Goal: Information Seeking & Learning: Learn about a topic

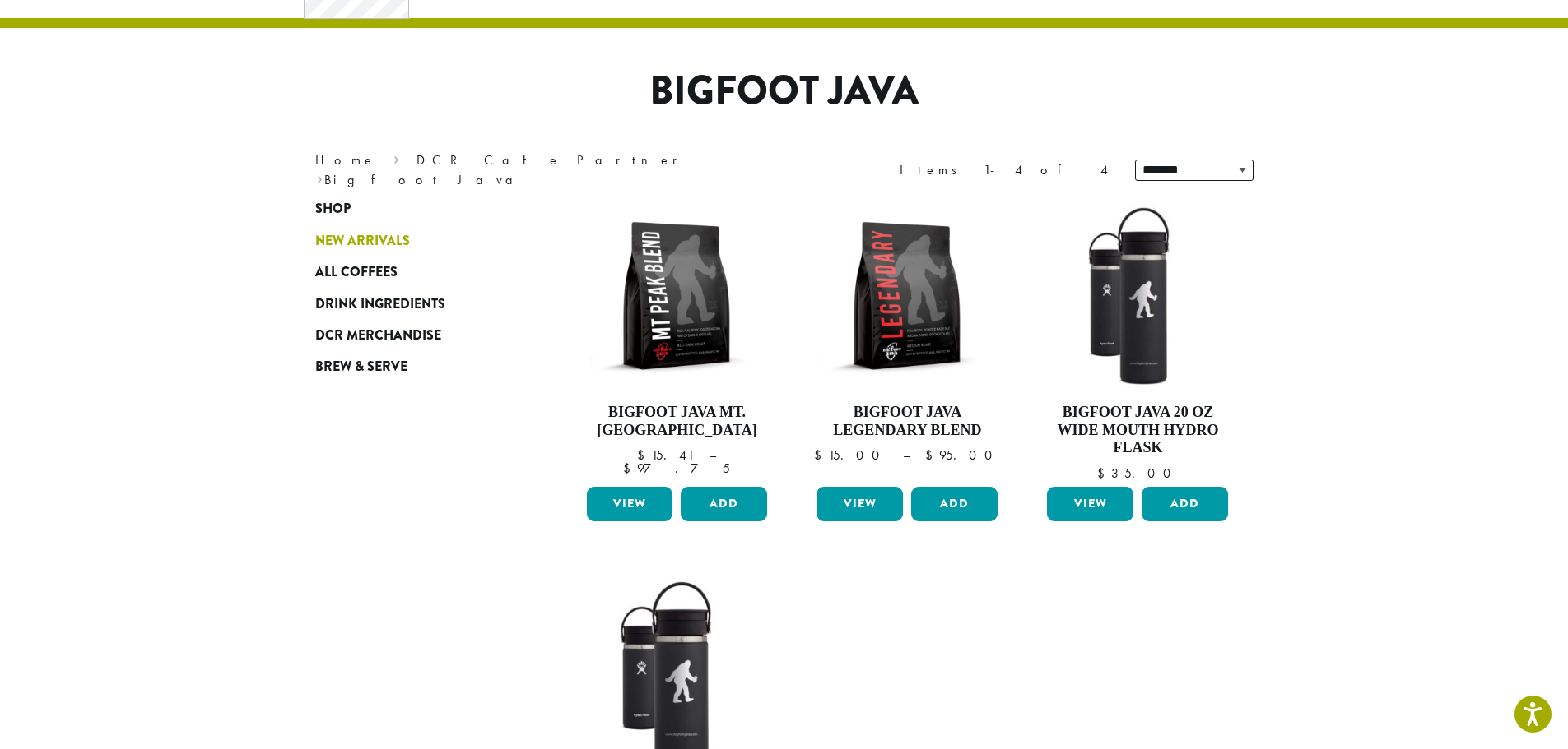
scroll to position [82, 0]
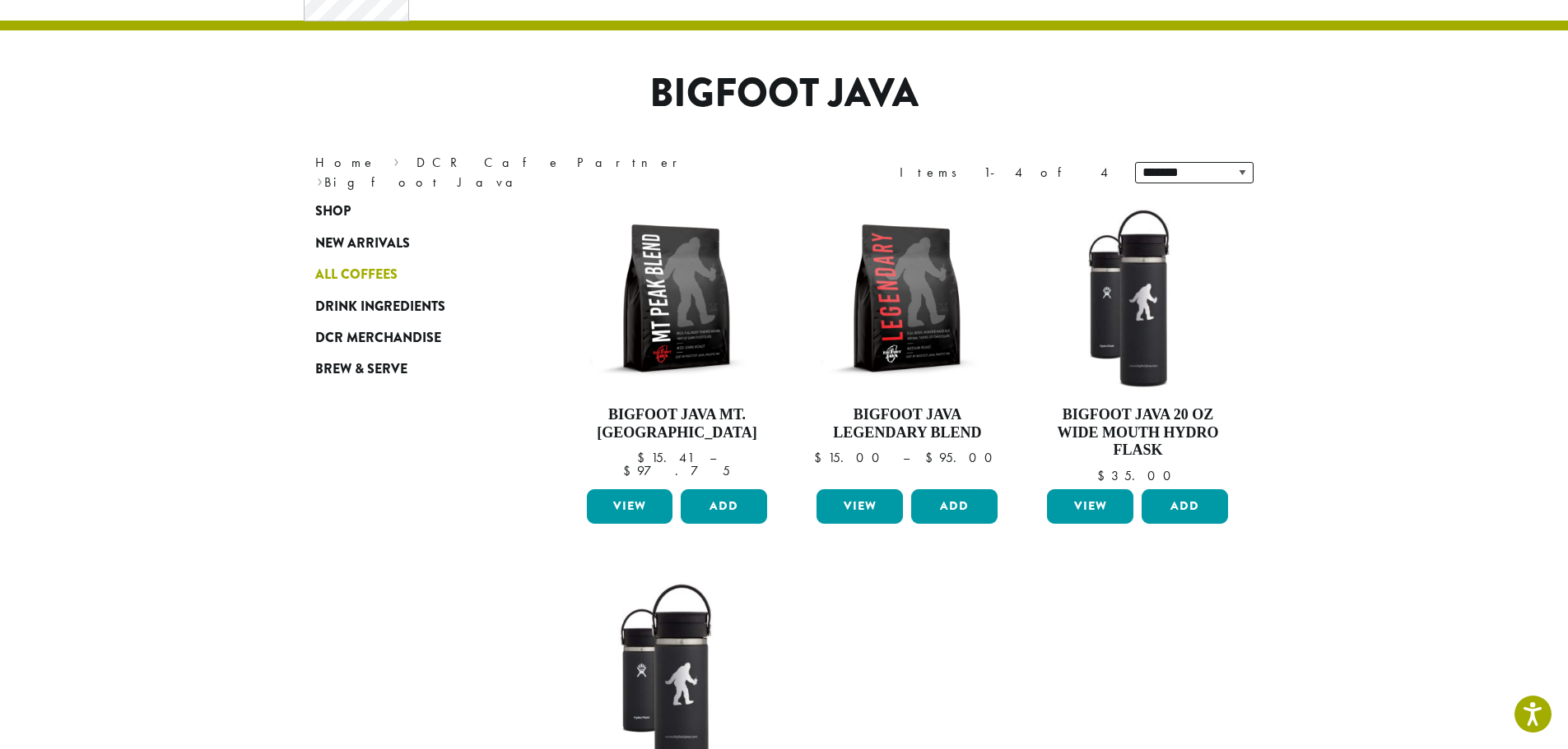
click at [361, 269] on span "All Coffees" at bounding box center [356, 275] width 82 height 20
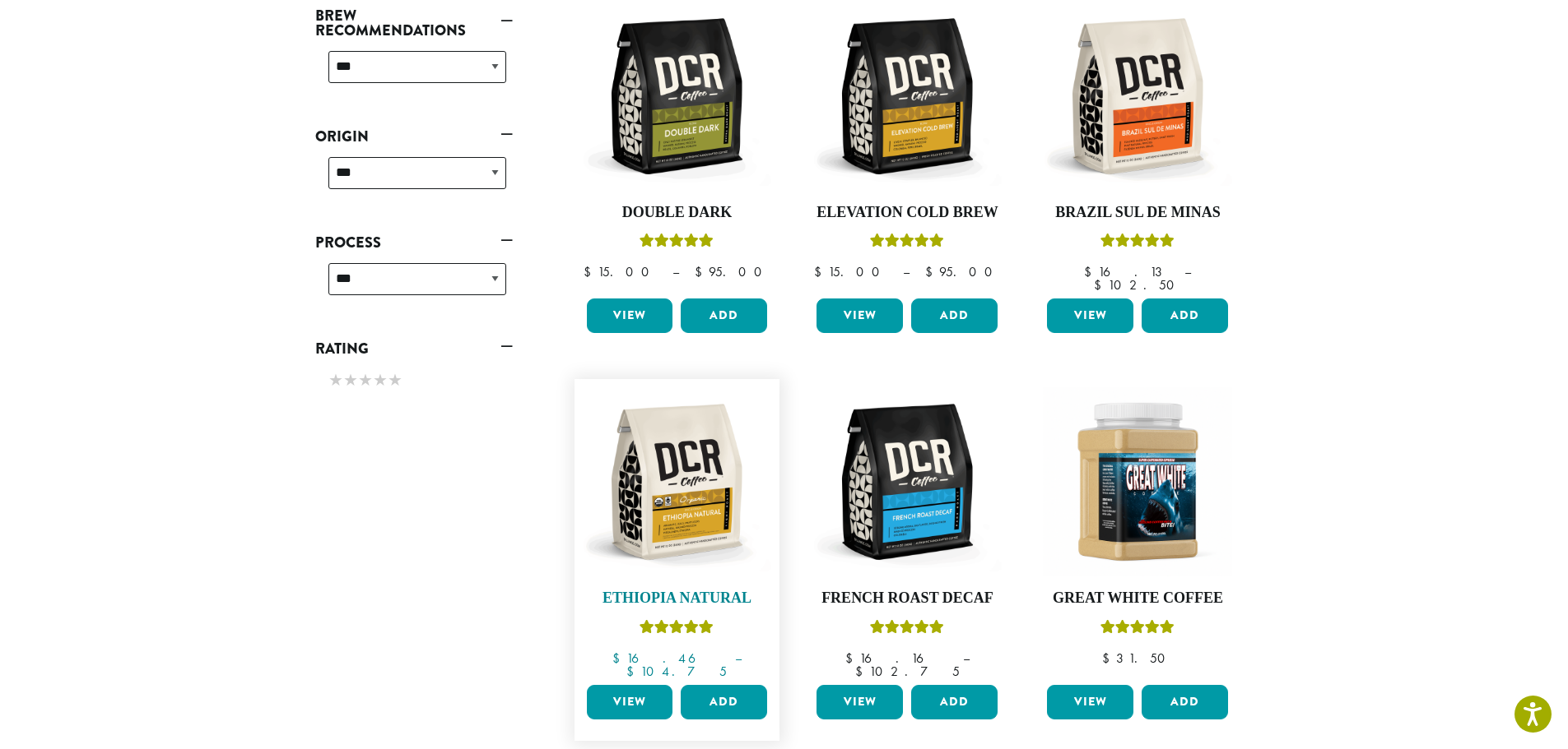
scroll to position [1069, 0]
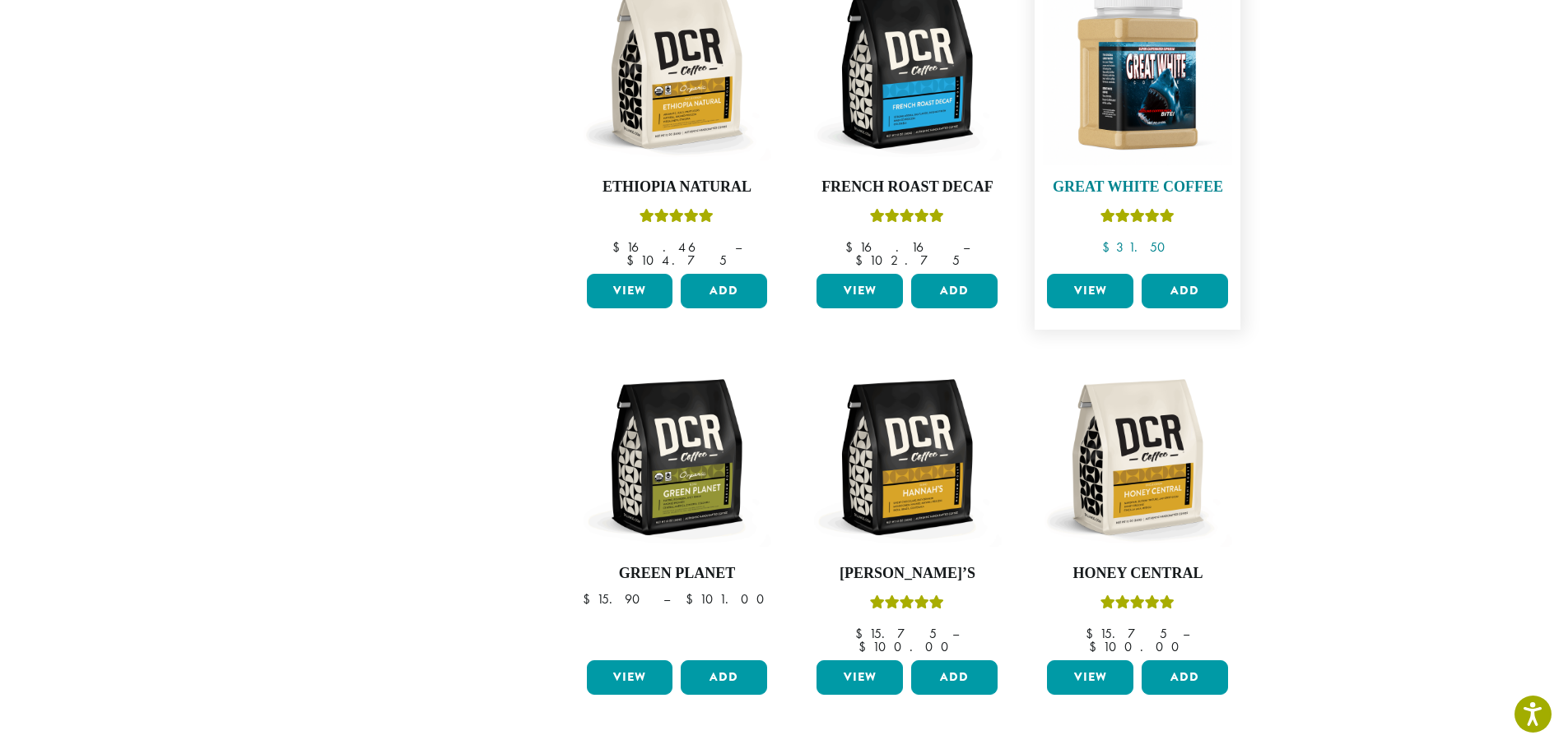
click at [1184, 102] on img at bounding box center [1137, 70] width 189 height 189
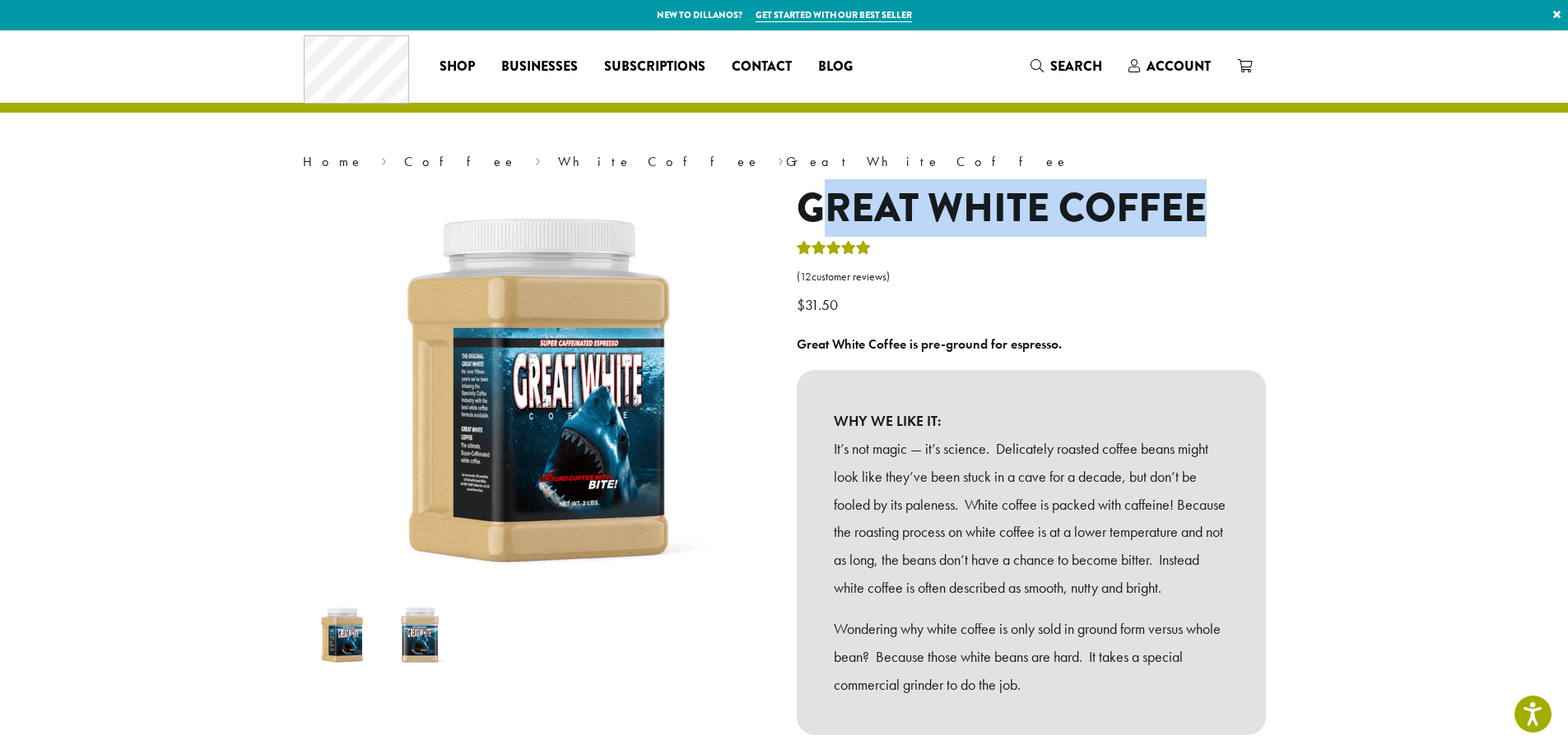
drag, startPoint x: 1232, startPoint y: 207, endPoint x: 817, endPoint y: 215, distance: 415.1
click at [817, 215] on h1 "Great White Coffee" at bounding box center [1031, 209] width 469 height 48
drag, startPoint x: 797, startPoint y: 208, endPoint x: 1261, endPoint y: 224, distance: 464.3
click at [1261, 224] on h1 "Great White Coffee" at bounding box center [1031, 209] width 469 height 48
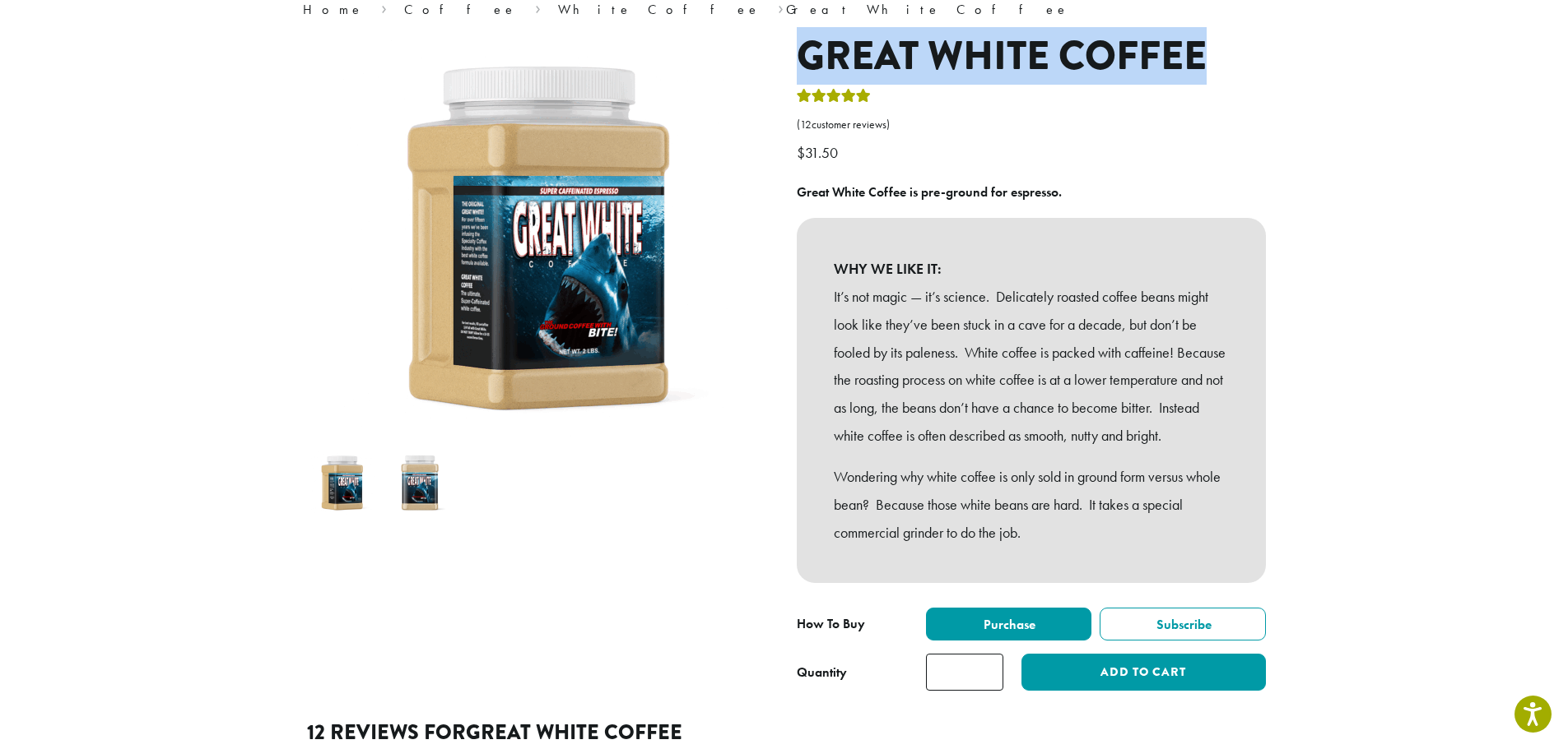
scroll to position [164, 0]
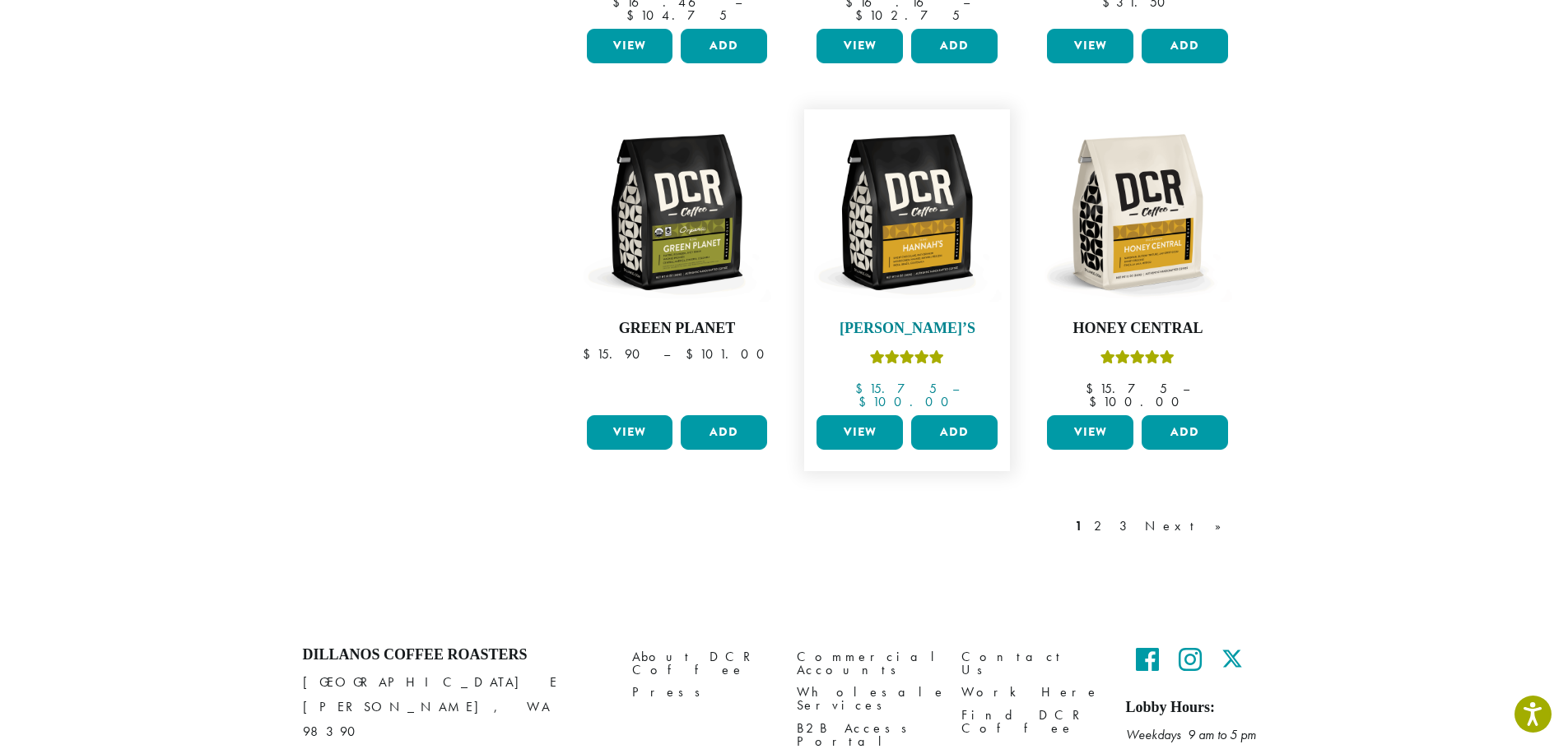
scroll to position [1316, 0]
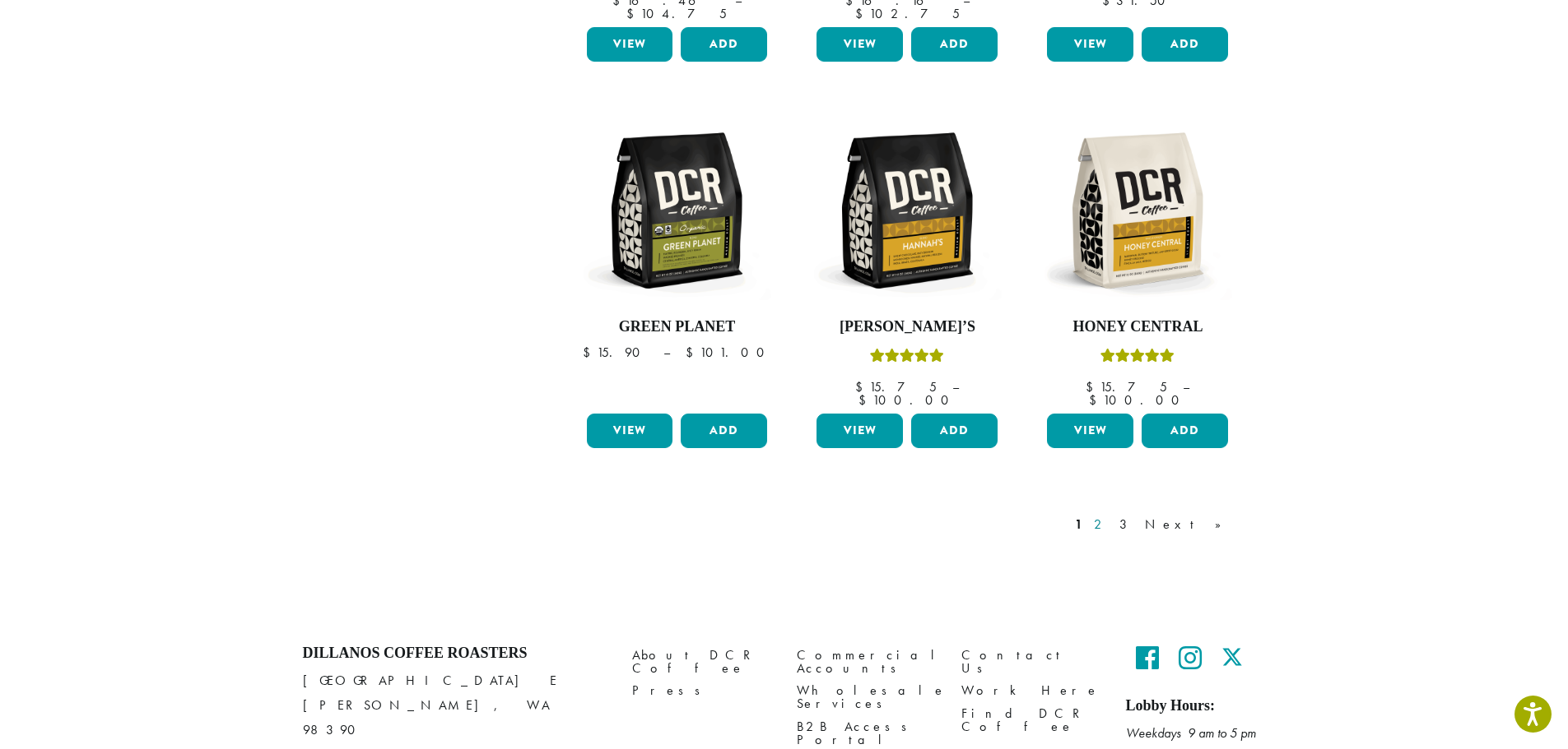
click at [1111, 515] on link "2" at bounding box center [1100, 524] width 20 height 19
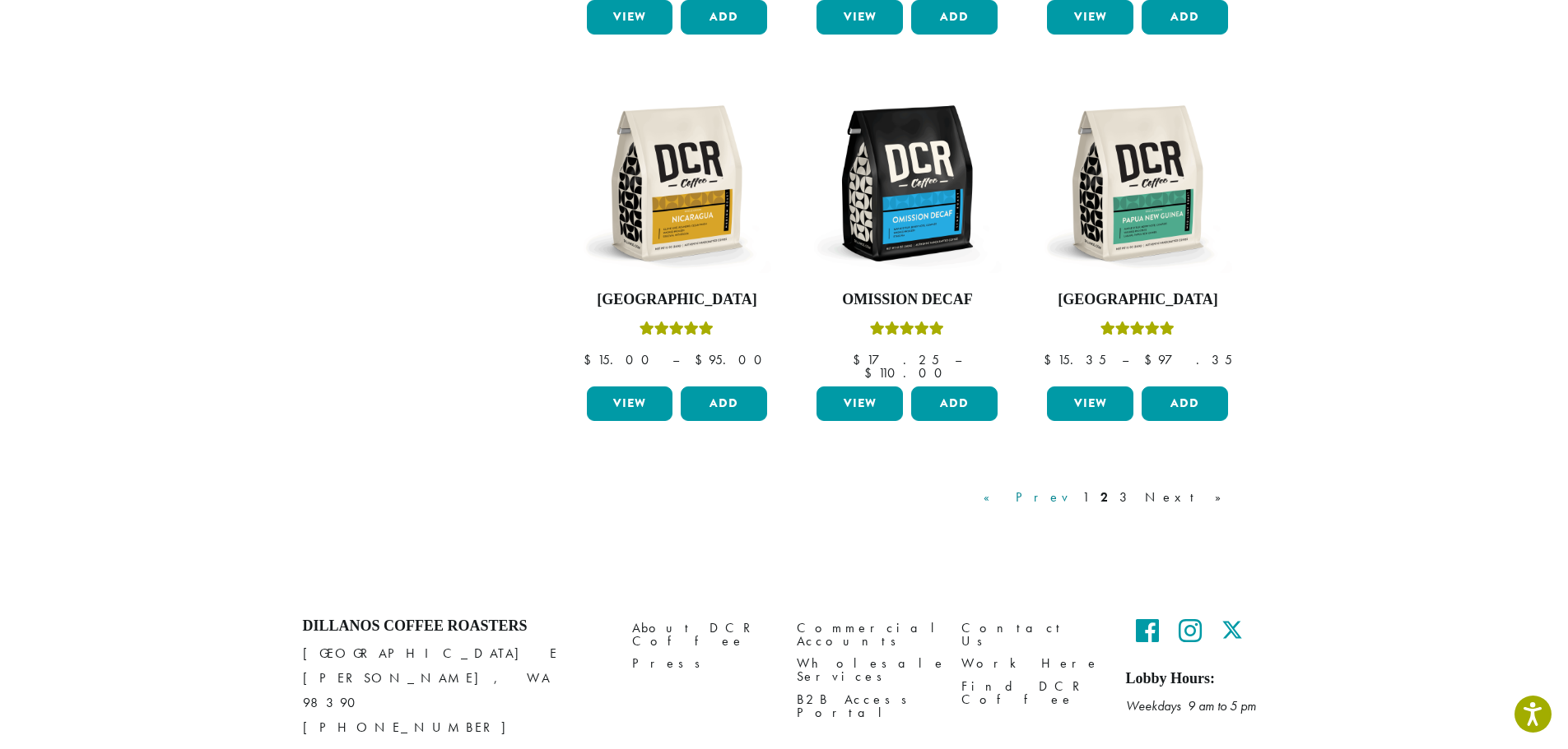
scroll to position [1357, 0]
click at [1136, 487] on link "3" at bounding box center [1126, 496] width 20 height 19
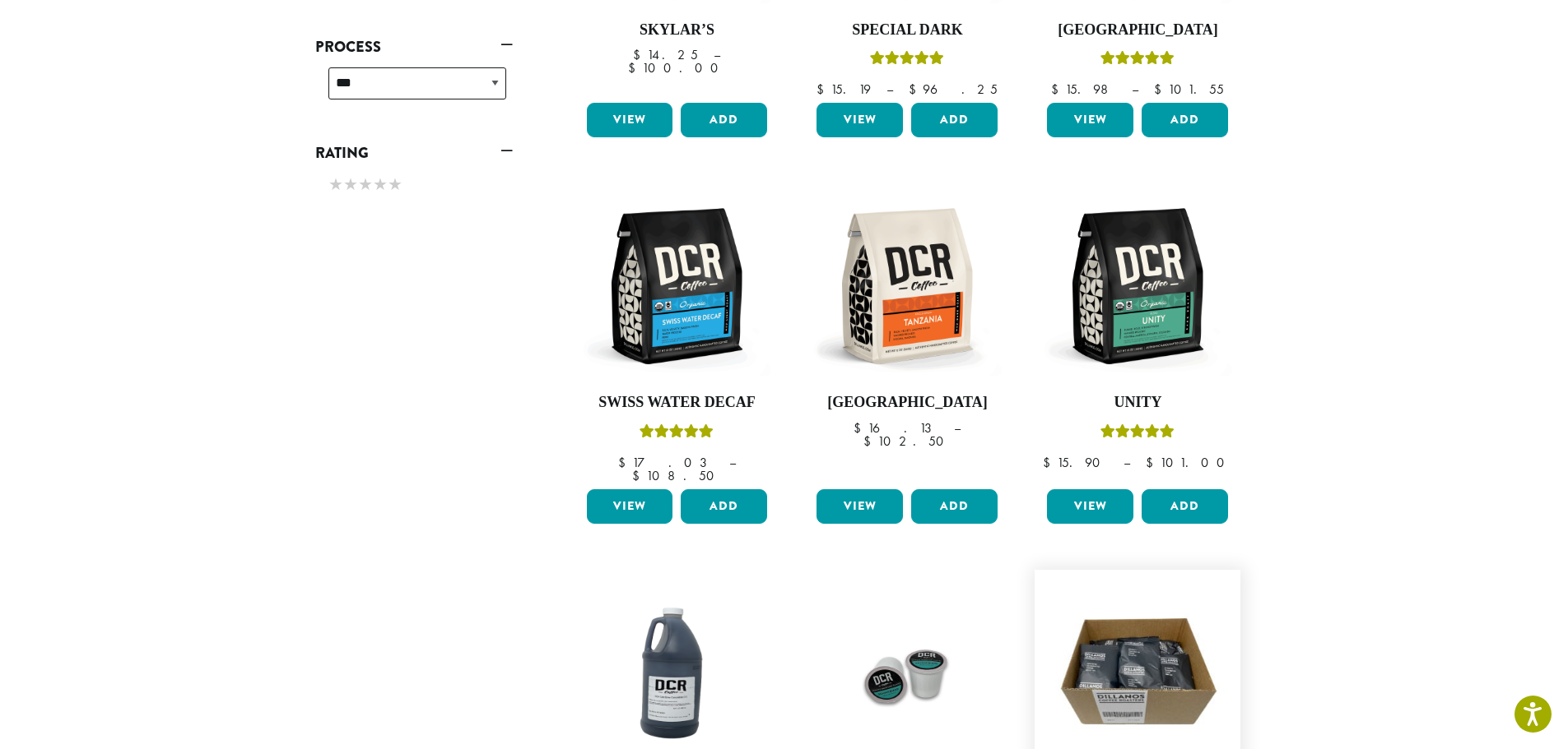
scroll to position [1165, 0]
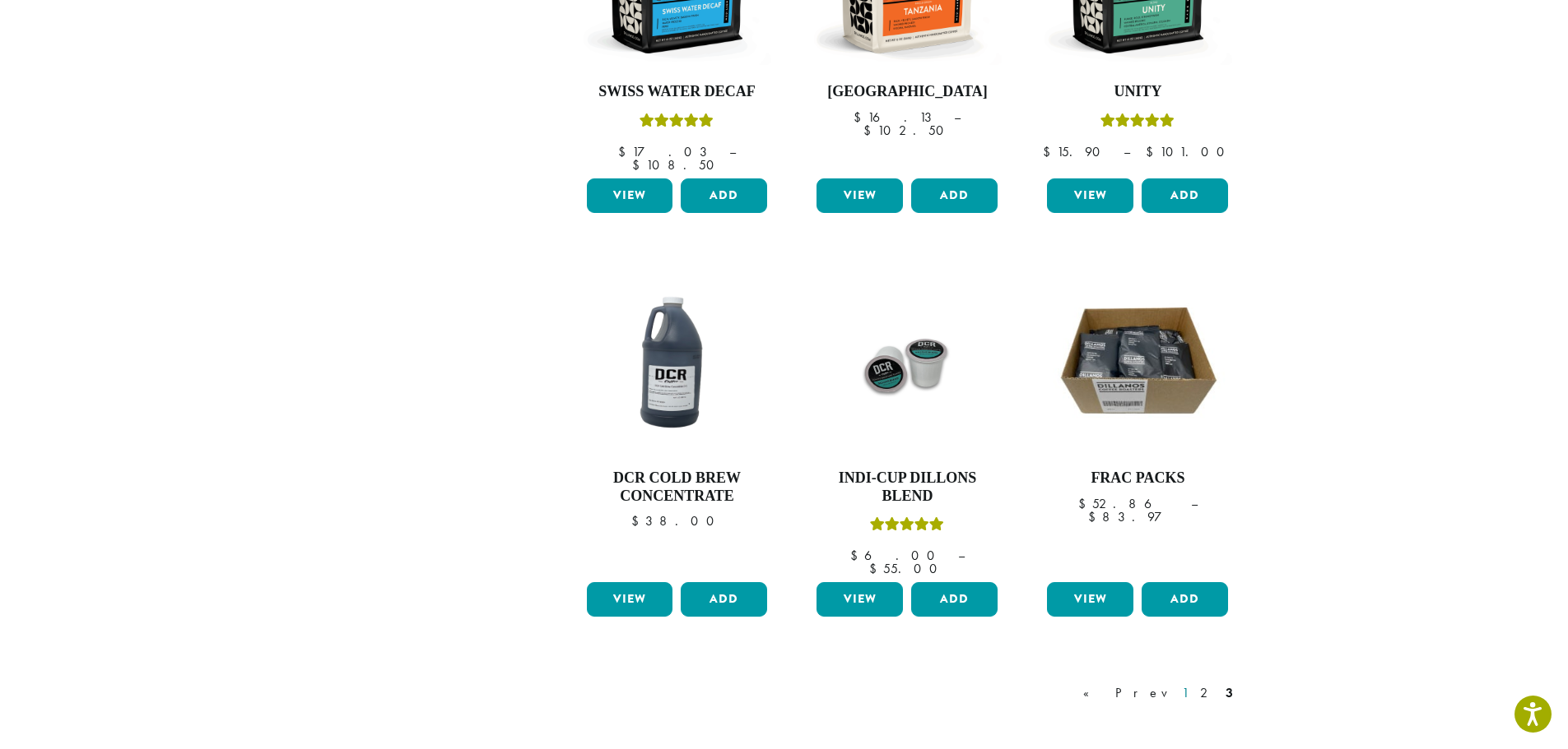
click at [1191, 684] on link "1" at bounding box center [1185, 693] width 13 height 19
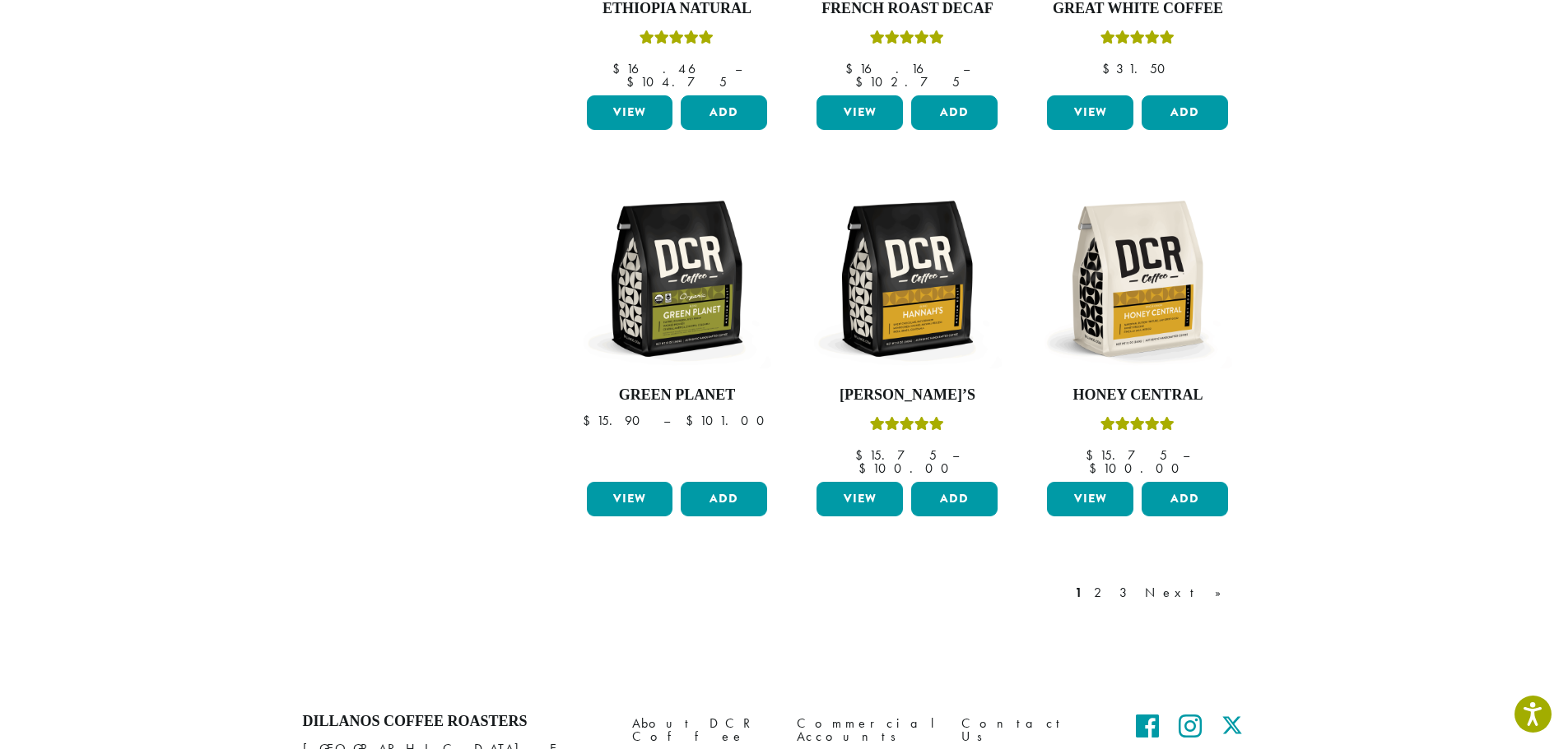
scroll to position [1253, 0]
